Goal: Browse casually

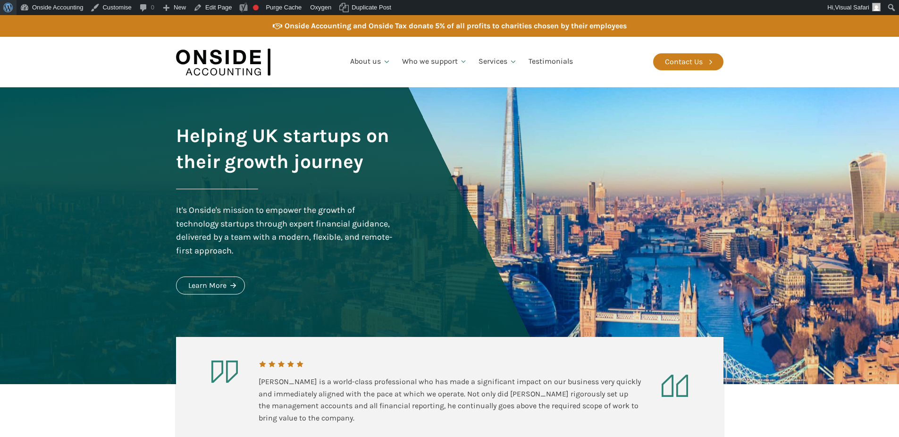
click at [4, 2] on span "Toolbar" at bounding box center [6, 6] width 7 height 13
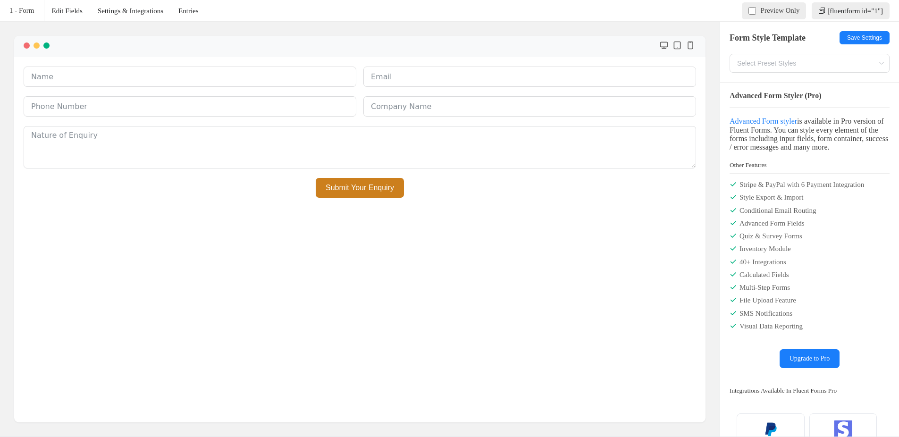
type input "Default"
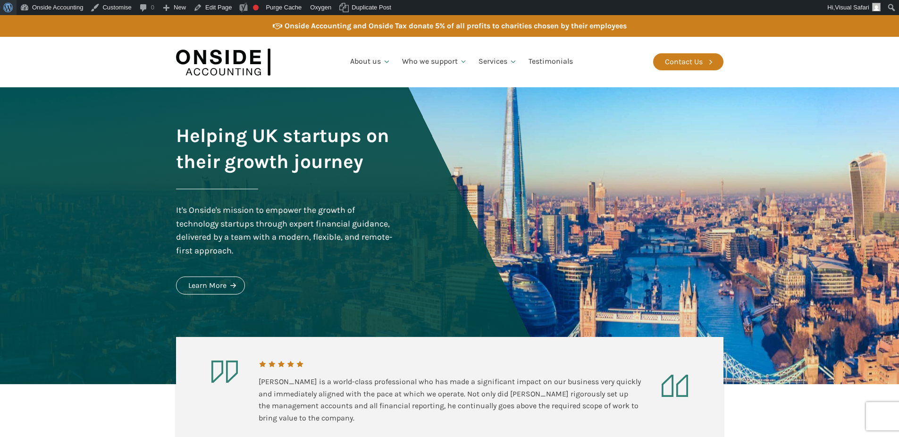
click at [1, 9] on link "About WordPress" at bounding box center [8, 7] width 17 height 15
